Goal: Find contact information: Find contact information

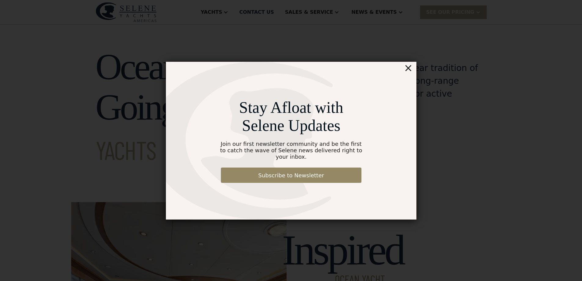
click at [411, 74] on div "×" at bounding box center [408, 68] width 9 height 12
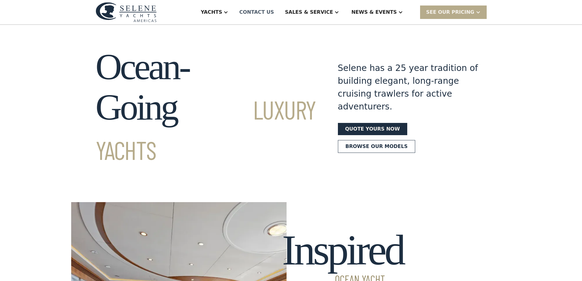
click at [279, 16] on link "Contact US" at bounding box center [256, 12] width 45 height 24
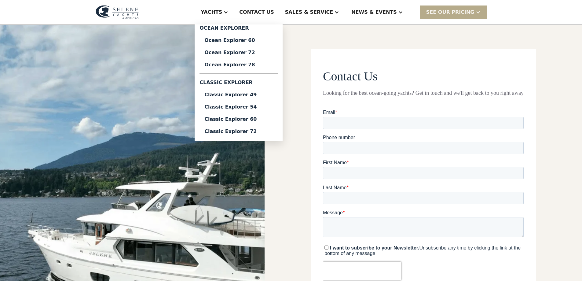
click at [222, 14] on div "Yachts" at bounding box center [211, 12] width 21 height 7
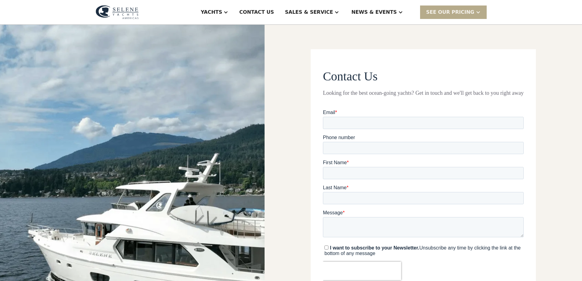
click at [222, 11] on div "Yachts" at bounding box center [211, 12] width 21 height 7
